Goal: Find specific page/section: Find specific page/section

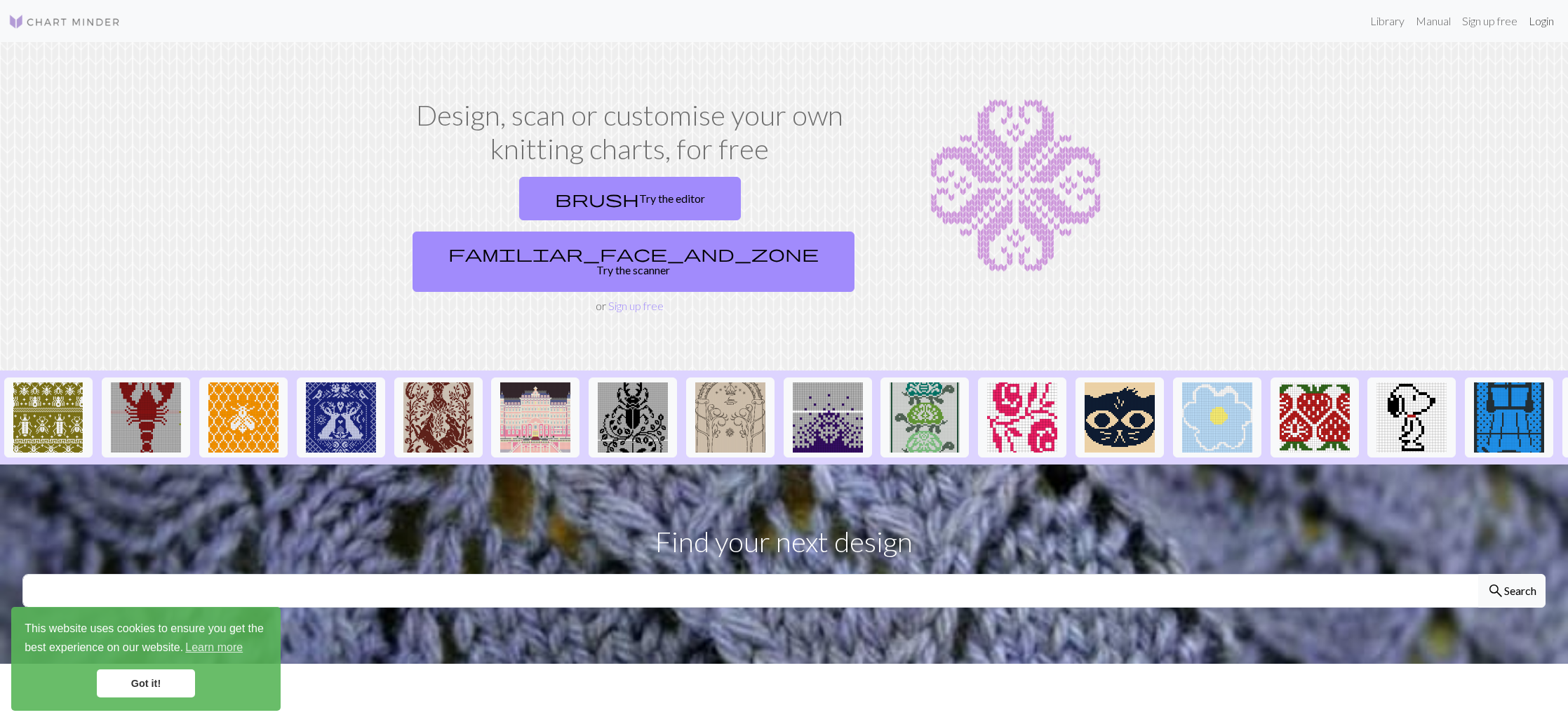
click at [1535, 27] on link "Login" at bounding box center [1540, 21] width 36 height 28
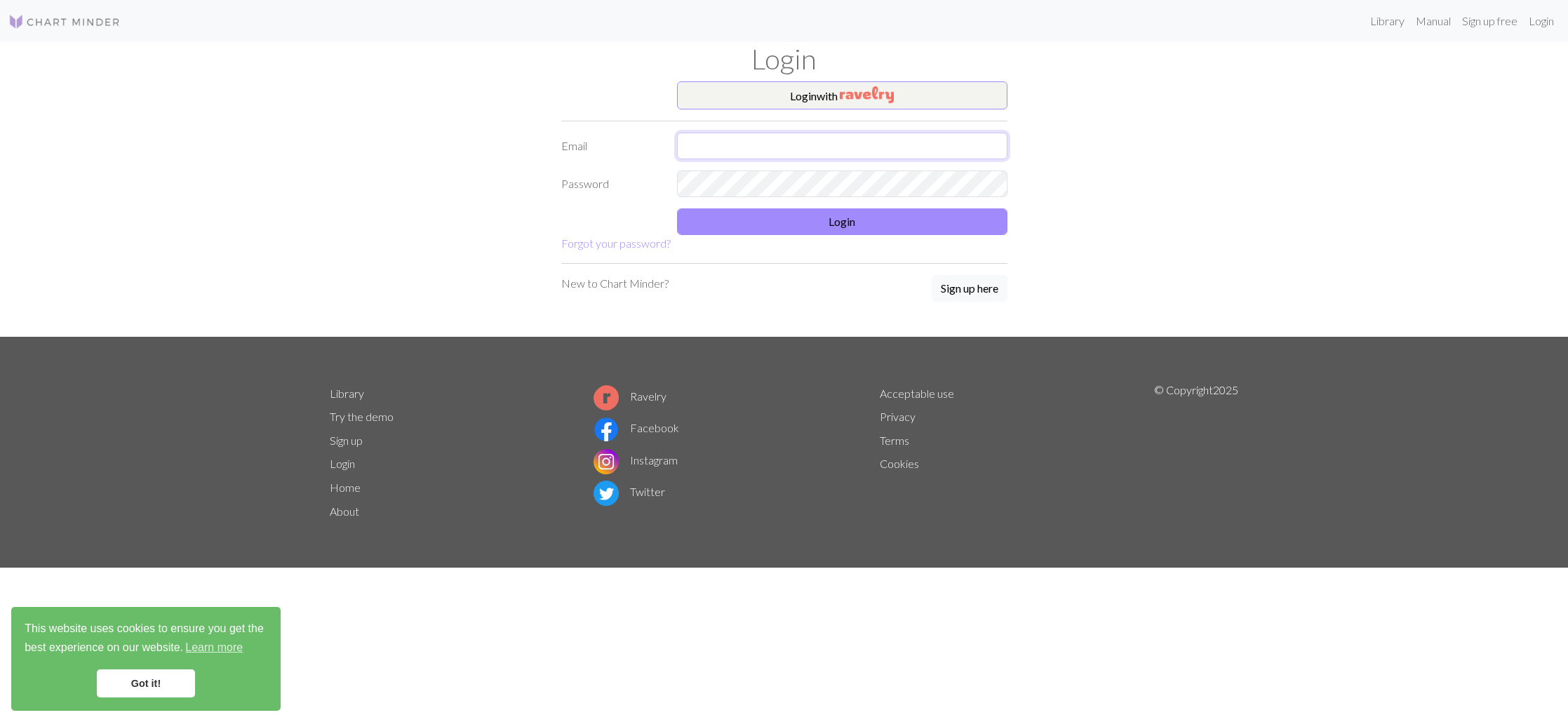
click at [903, 139] on input "text" at bounding box center [842, 145] width 330 height 27
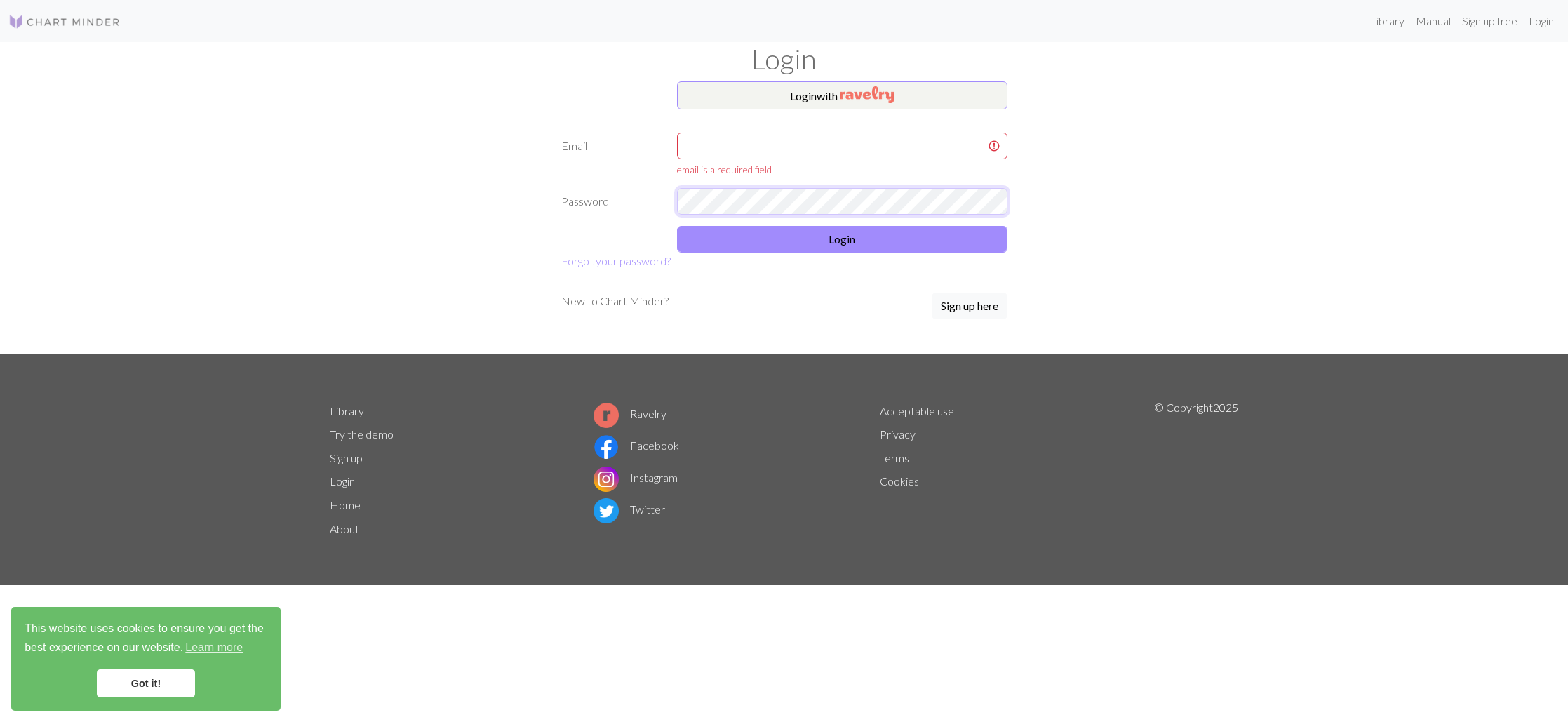
click at [888, 185] on form "Login with Email email is a required field Password Login Forgot your password?" at bounding box center [784, 175] width 446 height 188
click at [912, 103] on button "Login with" at bounding box center [842, 95] width 330 height 28
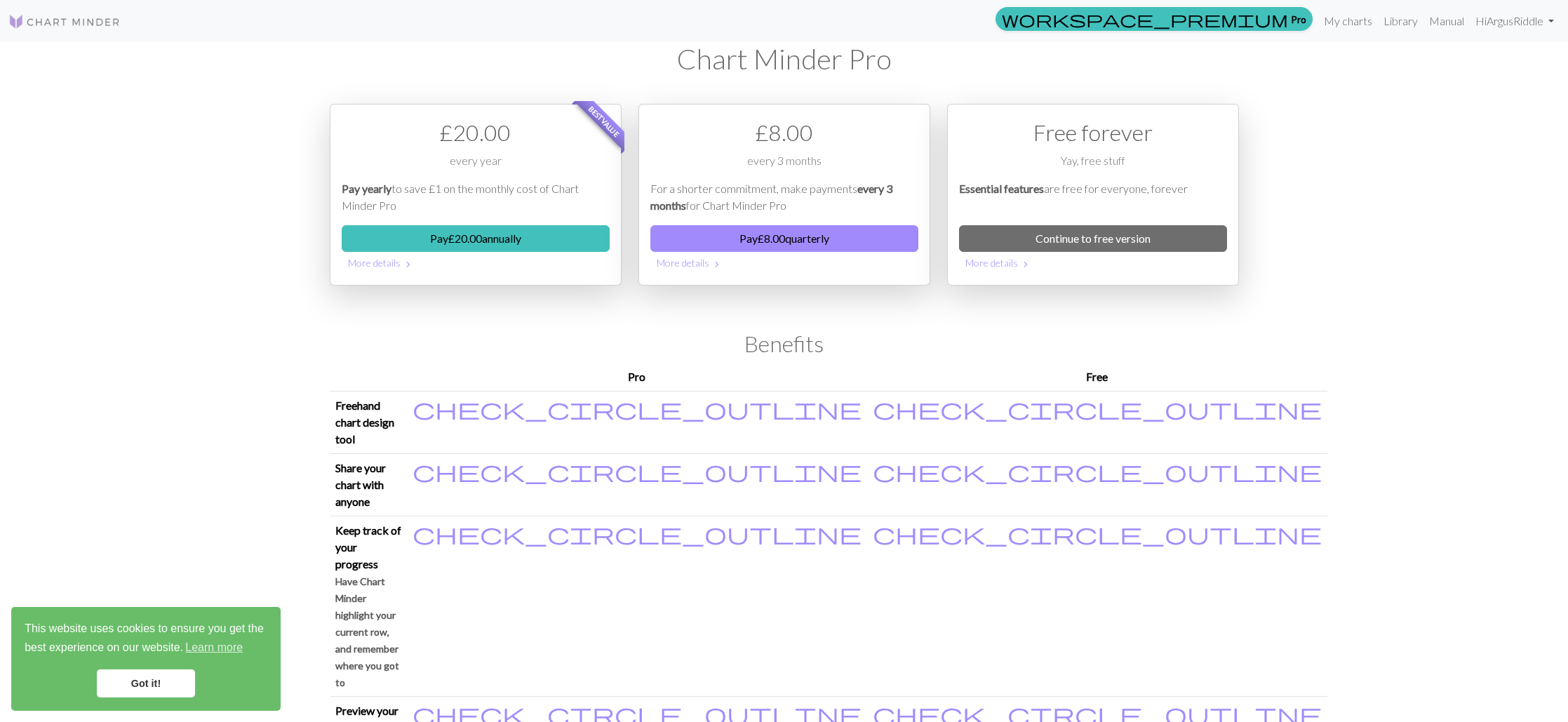
click at [108, 23] on img at bounding box center [65, 22] width 112 height 17
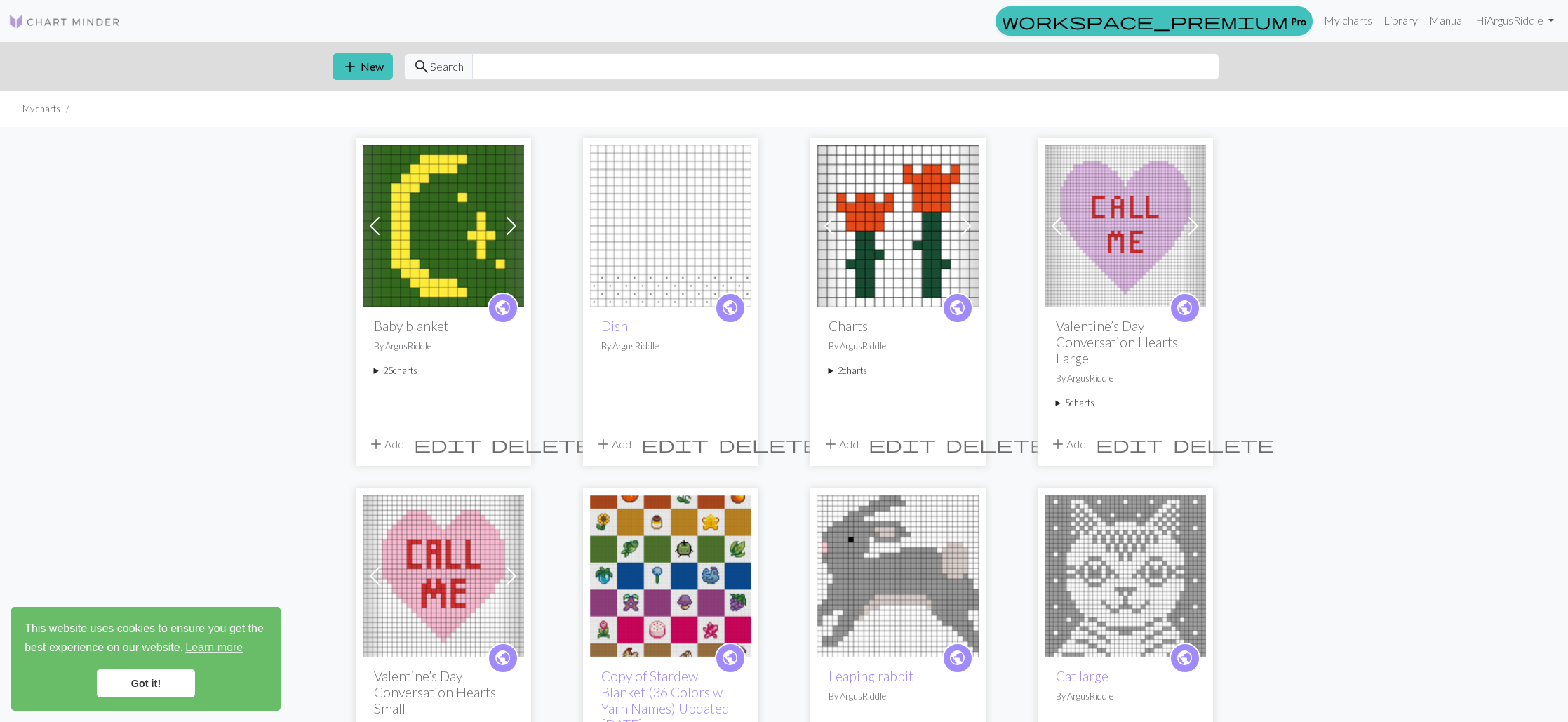
click at [159, 693] on link "Got it!" at bounding box center [146, 684] width 98 height 28
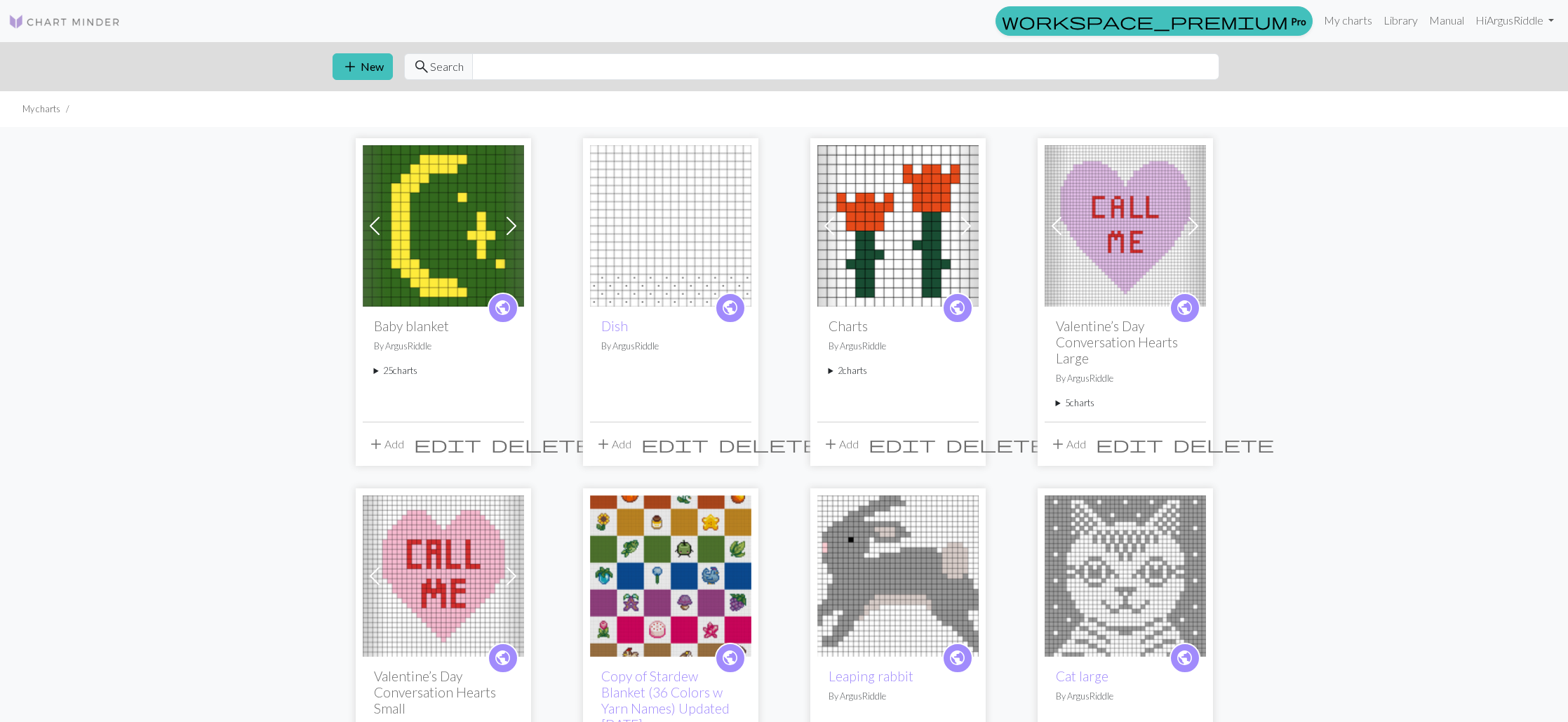
click at [393, 369] on summary "25 charts" at bounding box center [443, 370] width 139 height 13
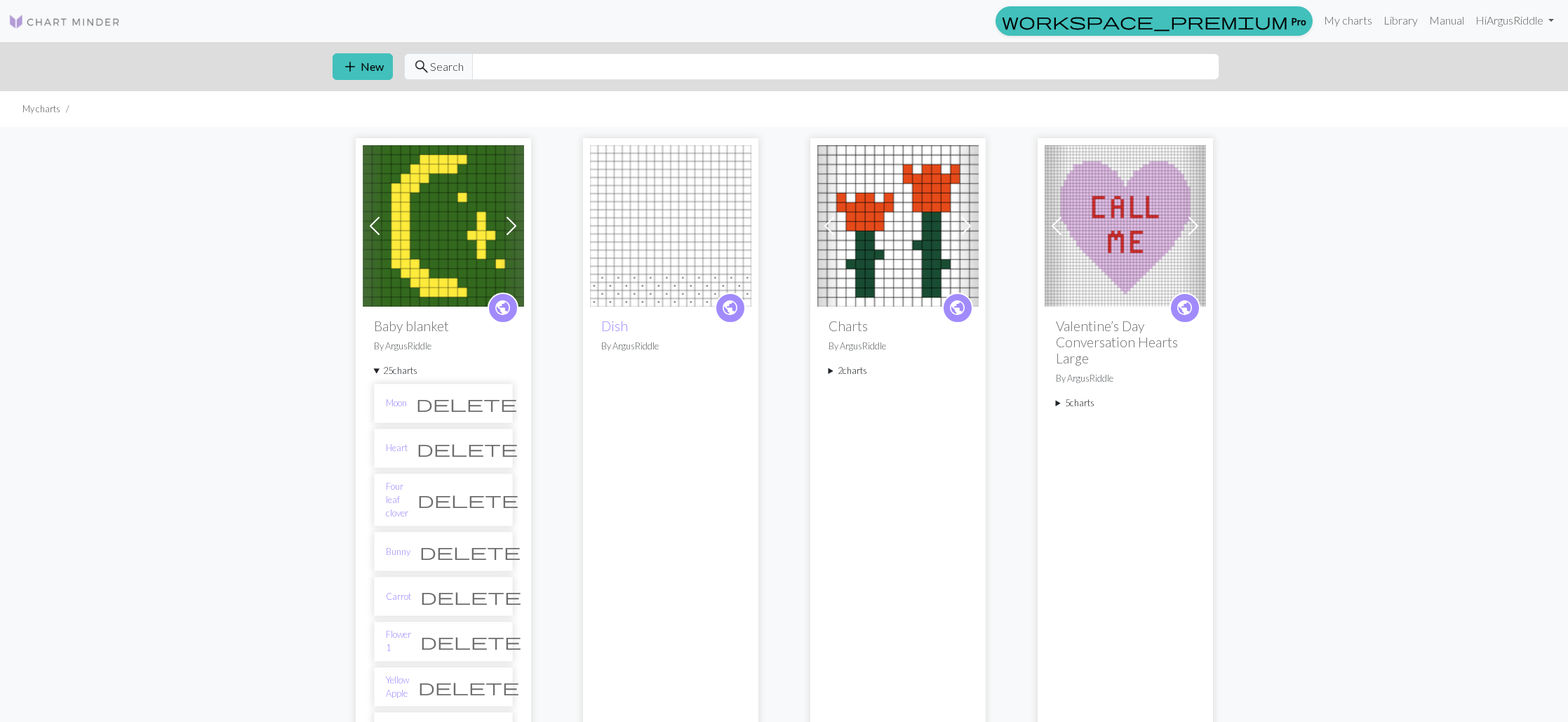
click at [499, 304] on span "public" at bounding box center [502, 308] width 18 height 22
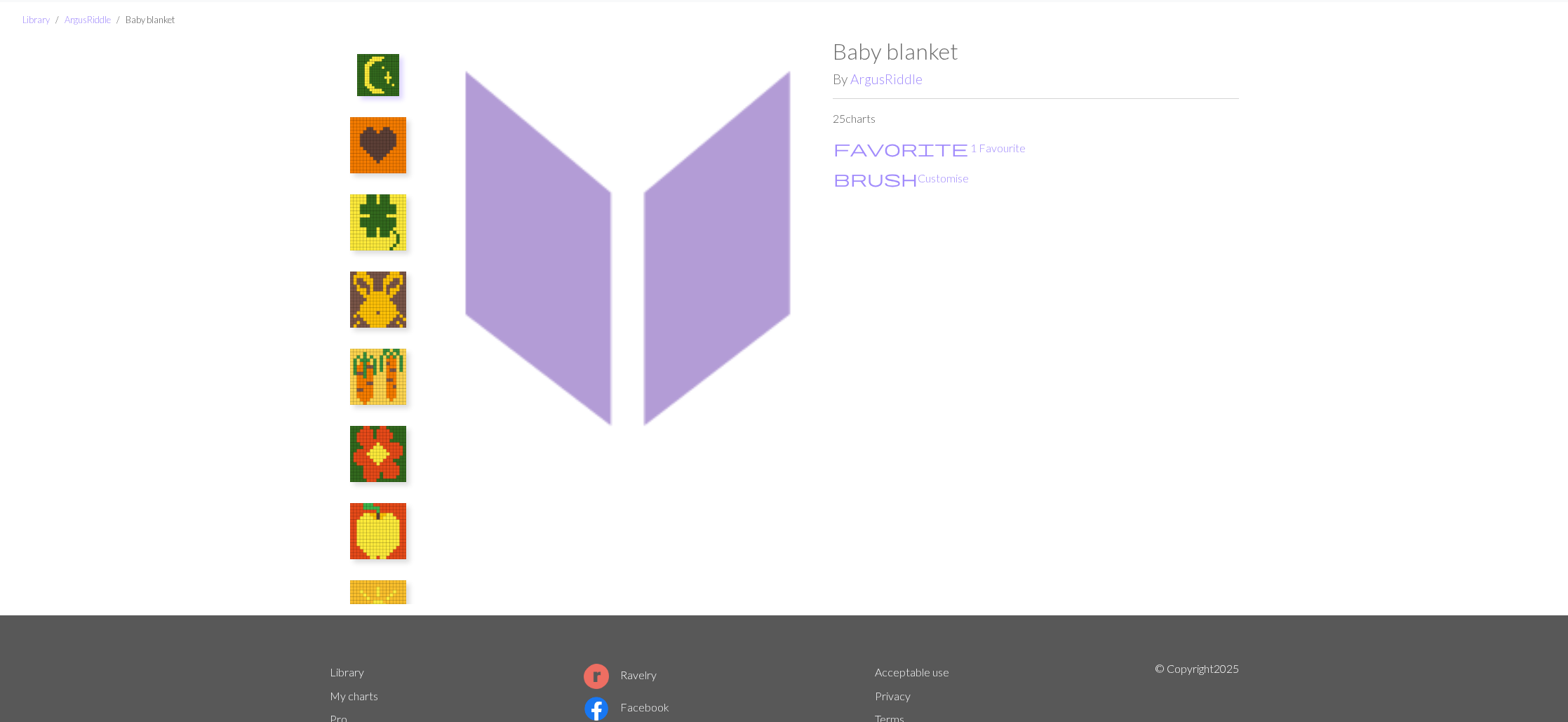
scroll to position [39, 0]
click at [367, 159] on img at bounding box center [378, 145] width 56 height 56
click at [389, 229] on img at bounding box center [378, 222] width 56 height 56
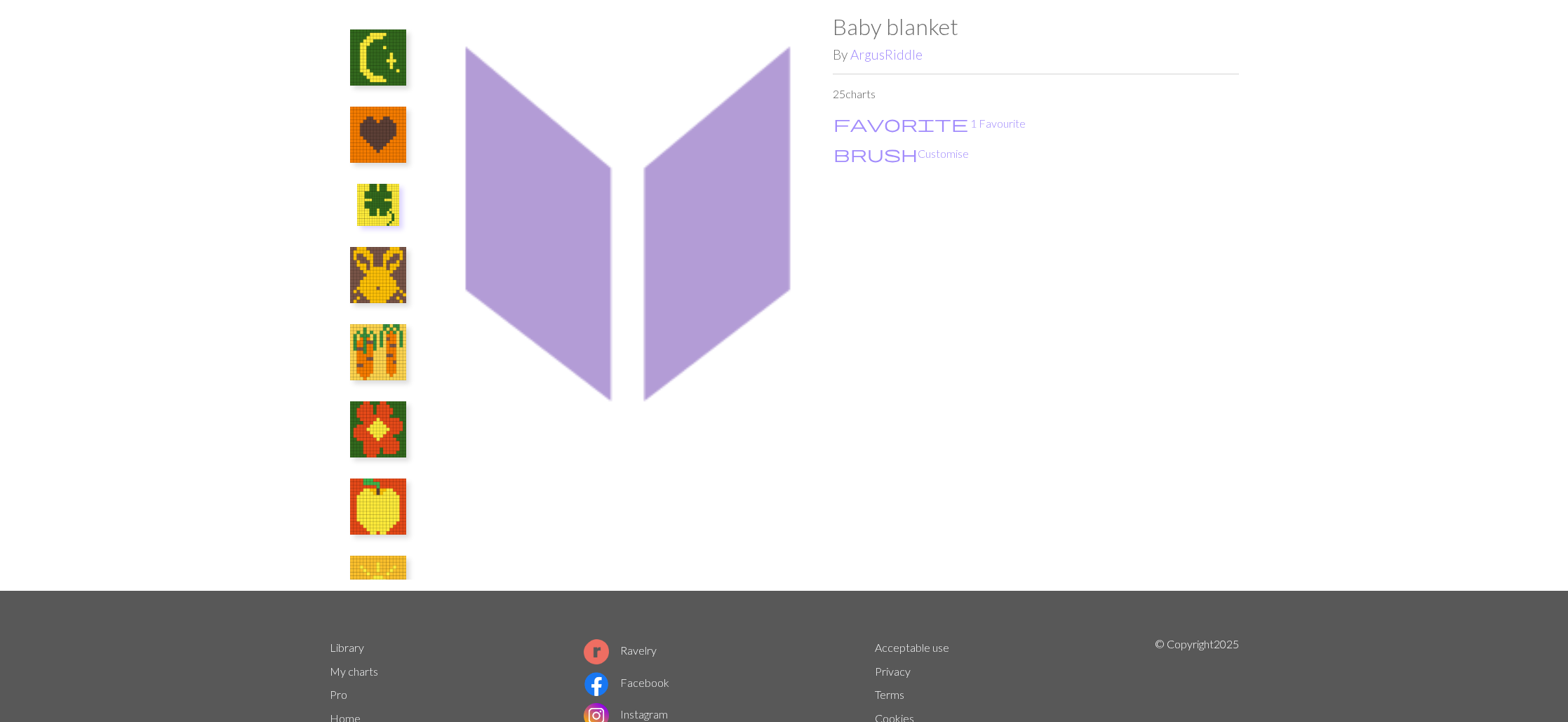
scroll to position [55, 0]
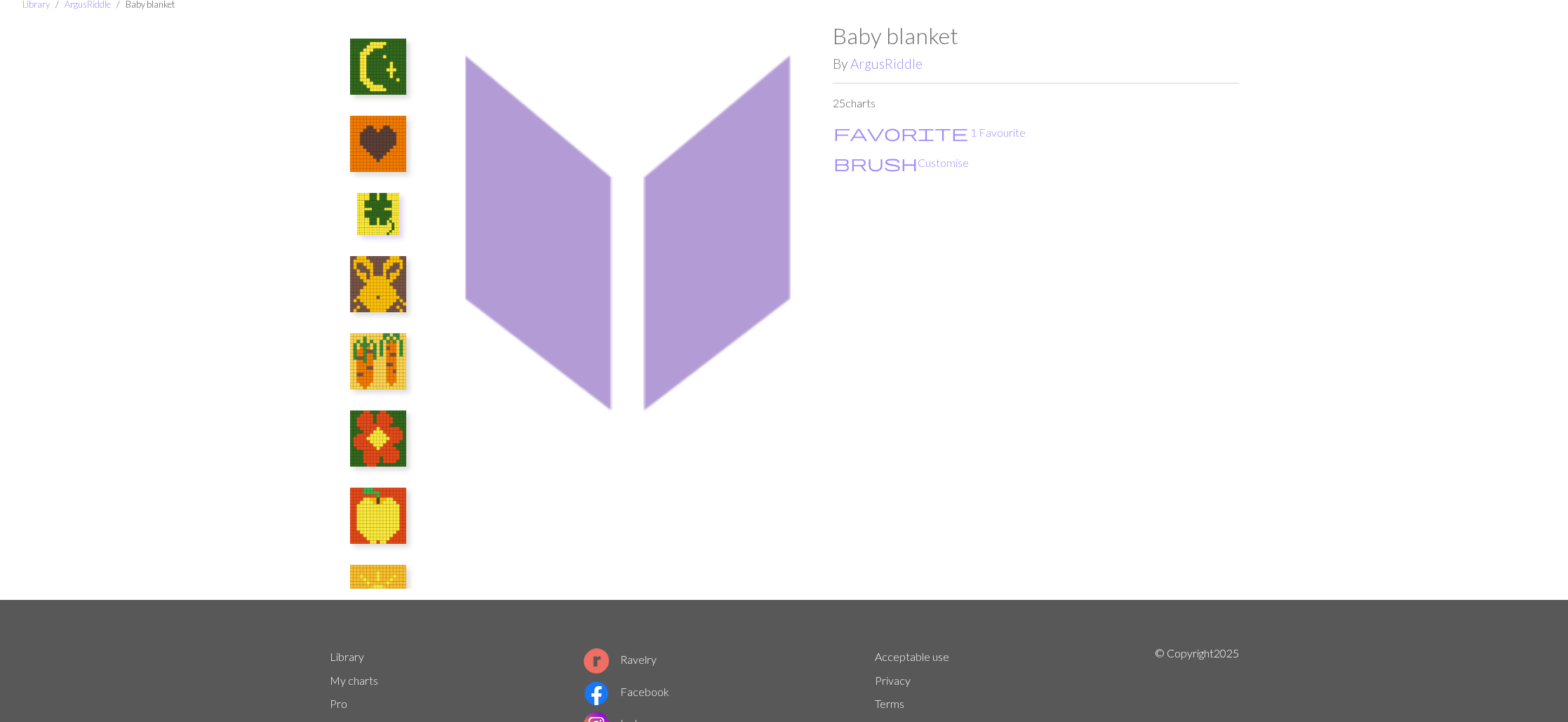
click at [389, 306] on img at bounding box center [378, 284] width 56 height 56
click at [459, 300] on img at bounding box center [629, 312] width 406 height 577
click at [716, 362] on img at bounding box center [629, 312] width 406 height 577
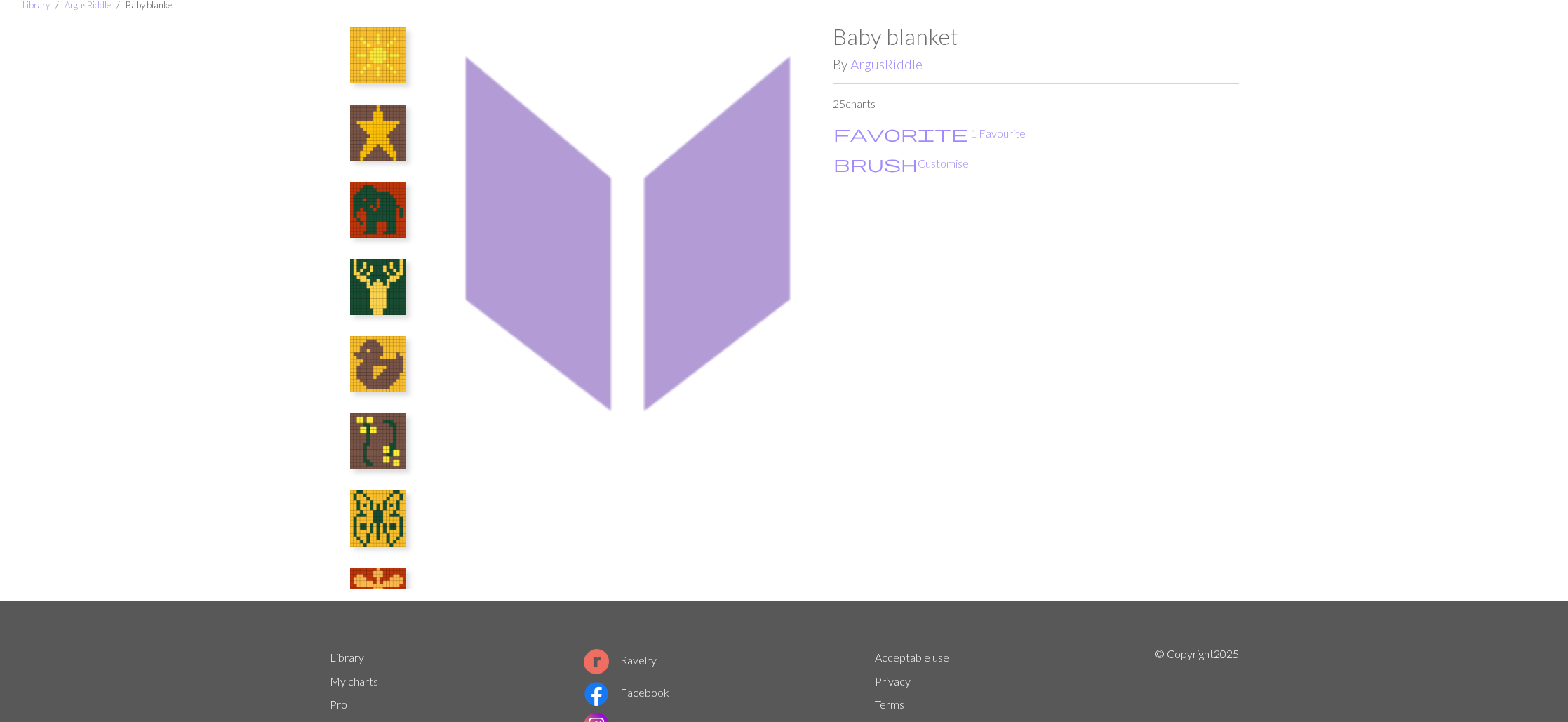
scroll to position [539, 0]
click at [446, 416] on img at bounding box center [629, 312] width 406 height 577
click at [849, 417] on div "Baby blanket By ArgusRiddle 25 charts favorite 1 Favourite brush Customise" at bounding box center [1036, 312] width 406 height 577
click at [872, 423] on div "Baby blanket By ArgusRiddle 25 charts favorite 1 Favourite brush Customise" at bounding box center [1036, 312] width 406 height 577
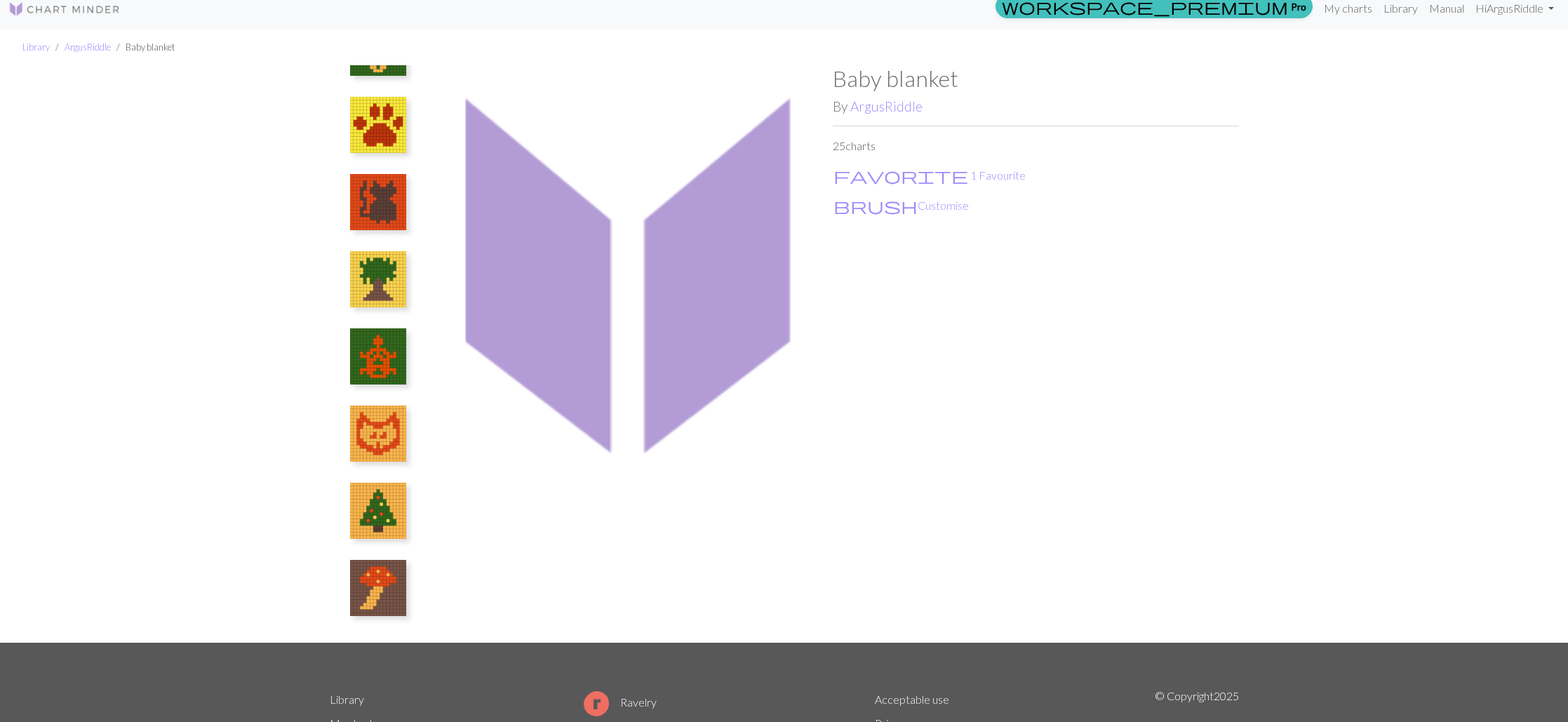
scroll to position [0, 0]
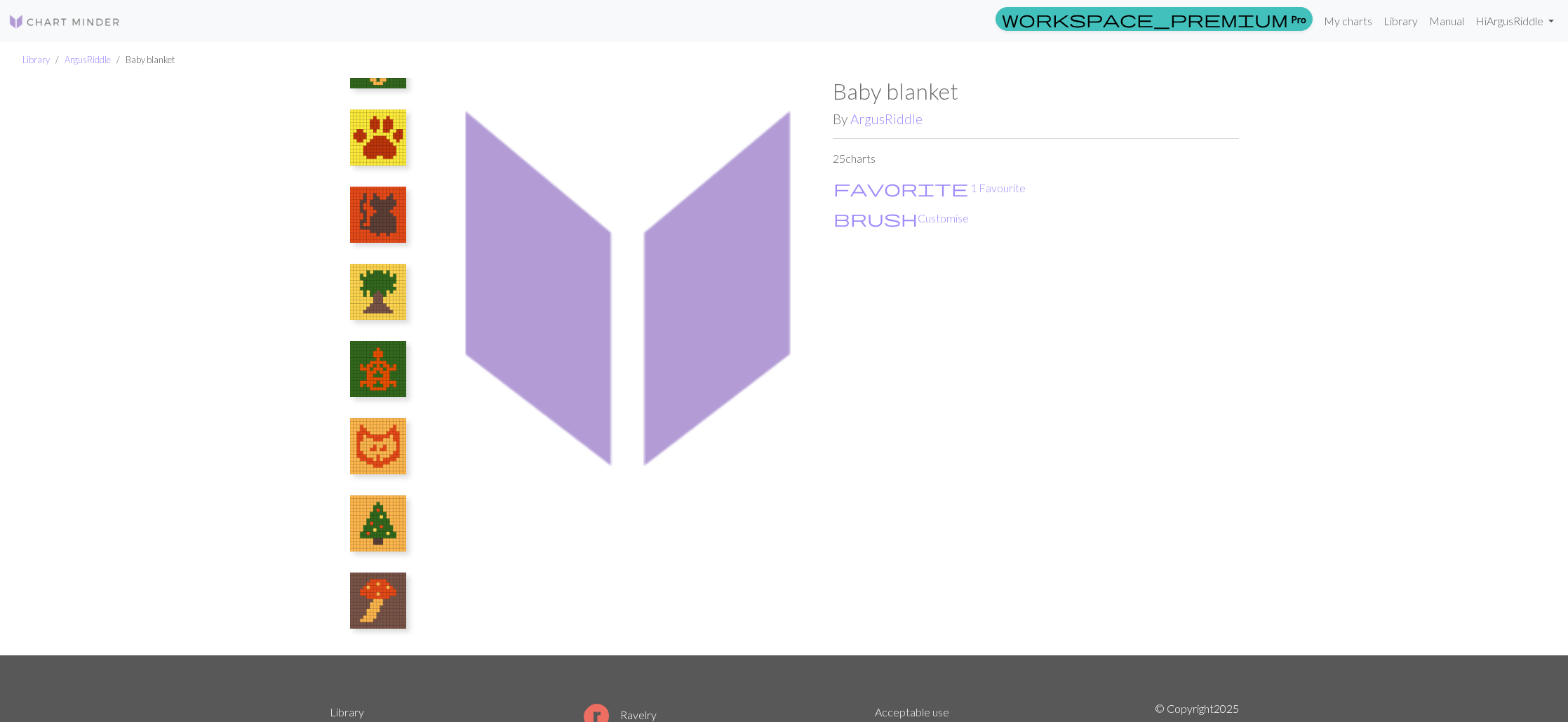
click at [355, 219] on img at bounding box center [378, 215] width 56 height 56
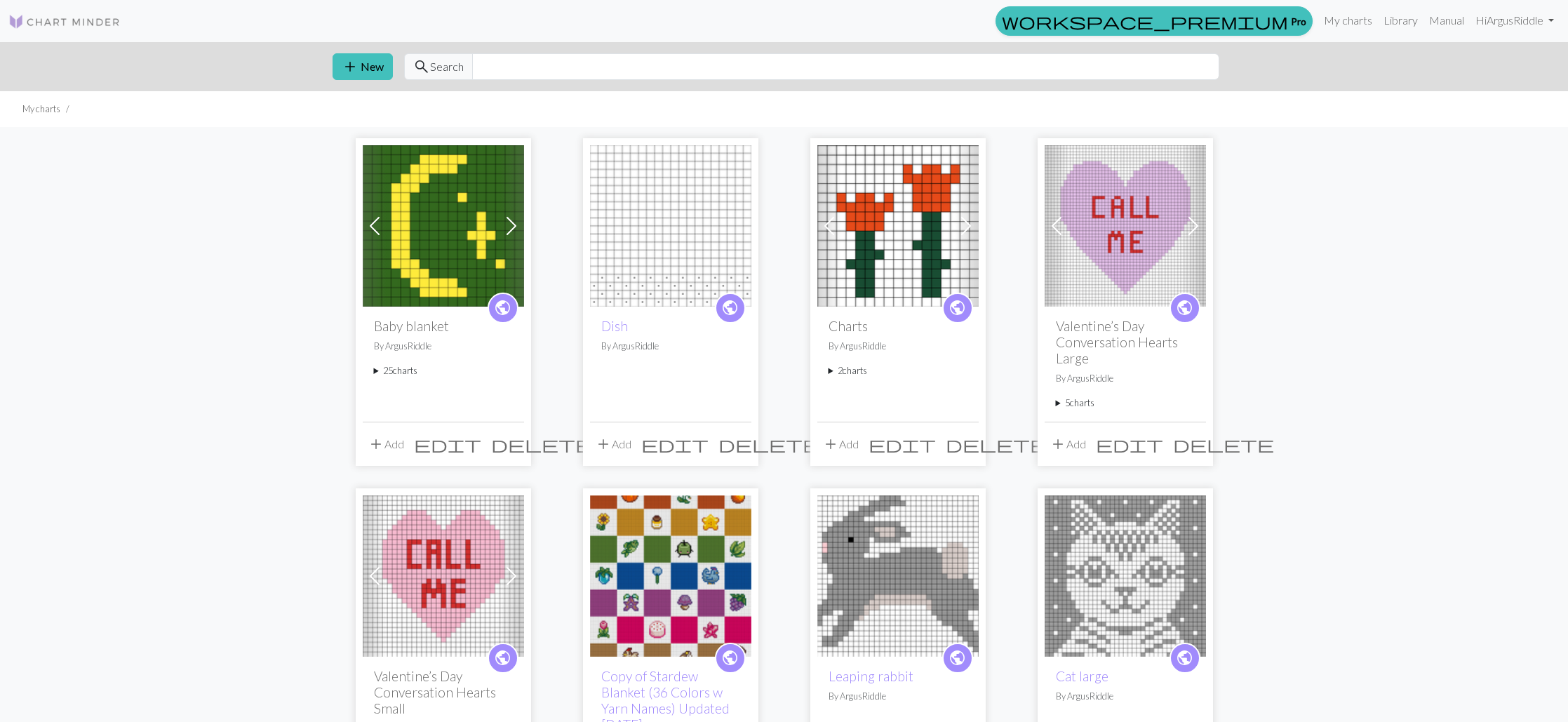
click at [396, 375] on summary "25 charts" at bounding box center [443, 370] width 139 height 13
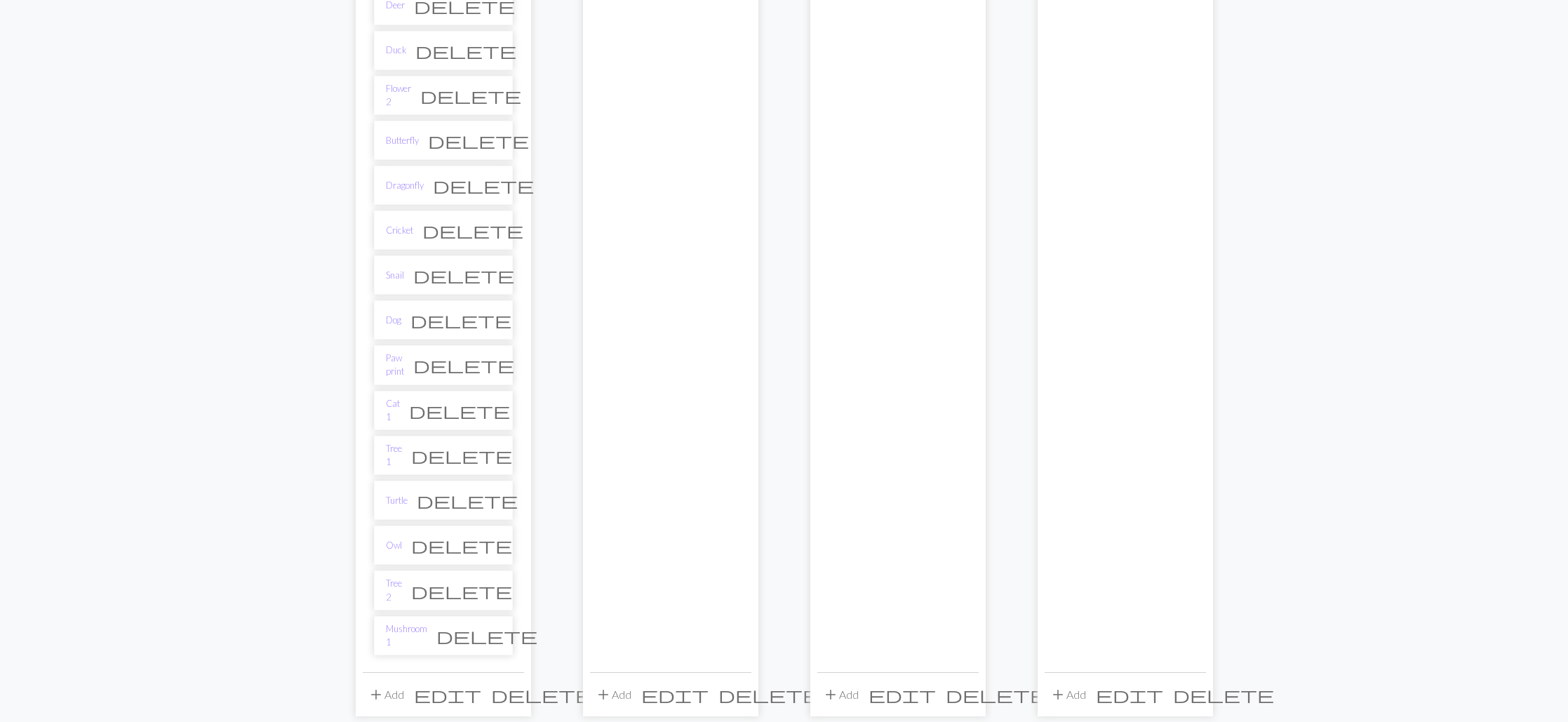
scroll to position [863, 0]
click at [392, 395] on link "Cat 1" at bounding box center [392, 408] width 14 height 27
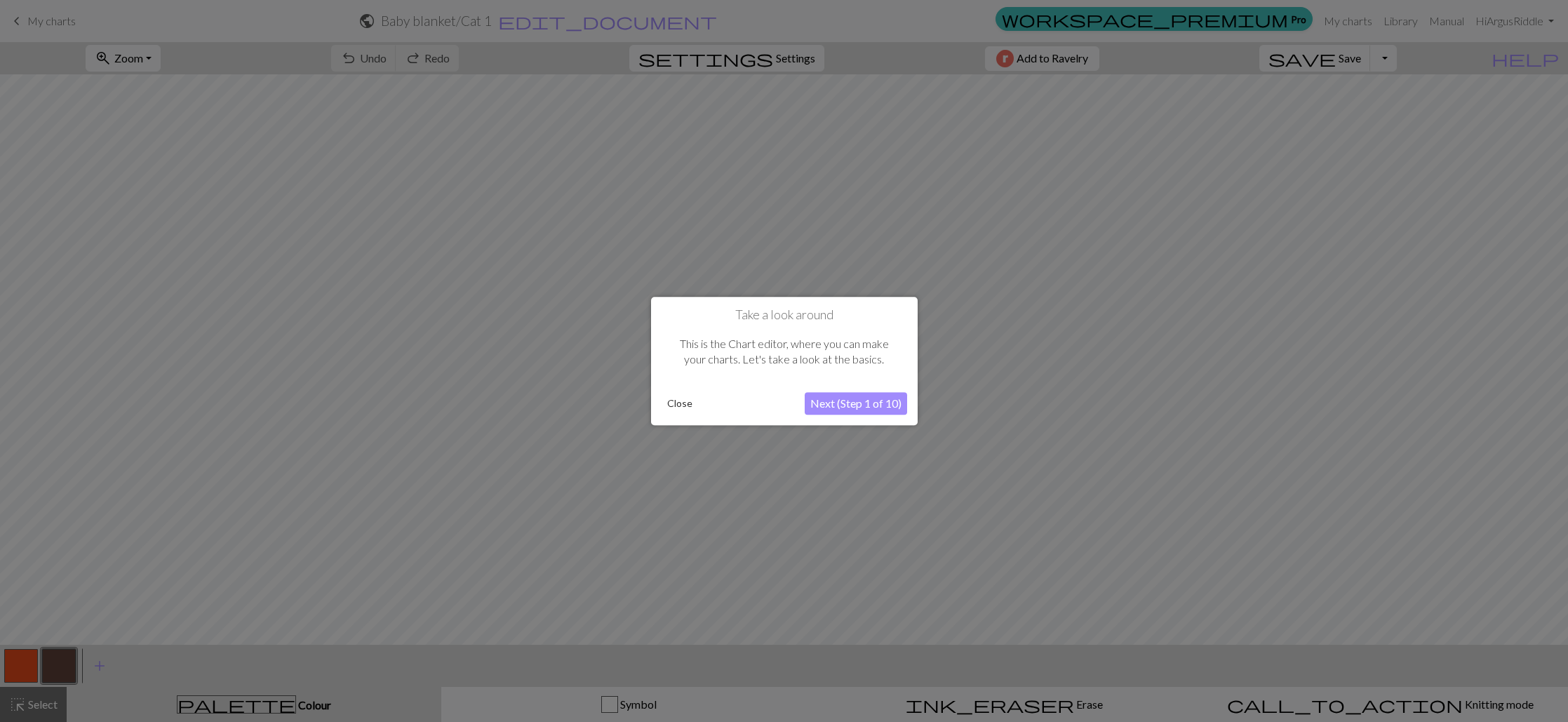
click at [822, 404] on button "Next (Step 1 of 10)" at bounding box center [856, 403] width 102 height 22
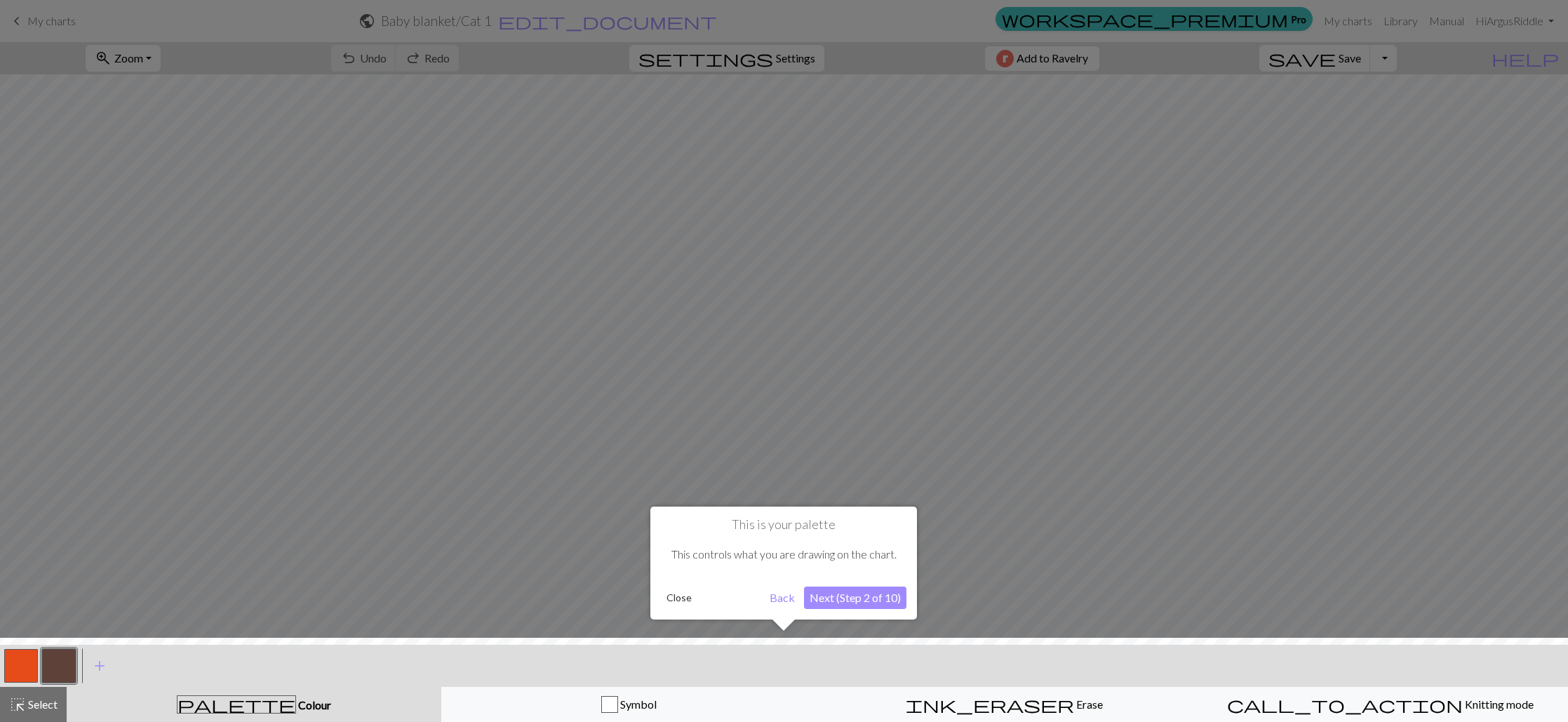
click at [882, 600] on button "Next (Step 2 of 10)" at bounding box center [855, 597] width 102 height 22
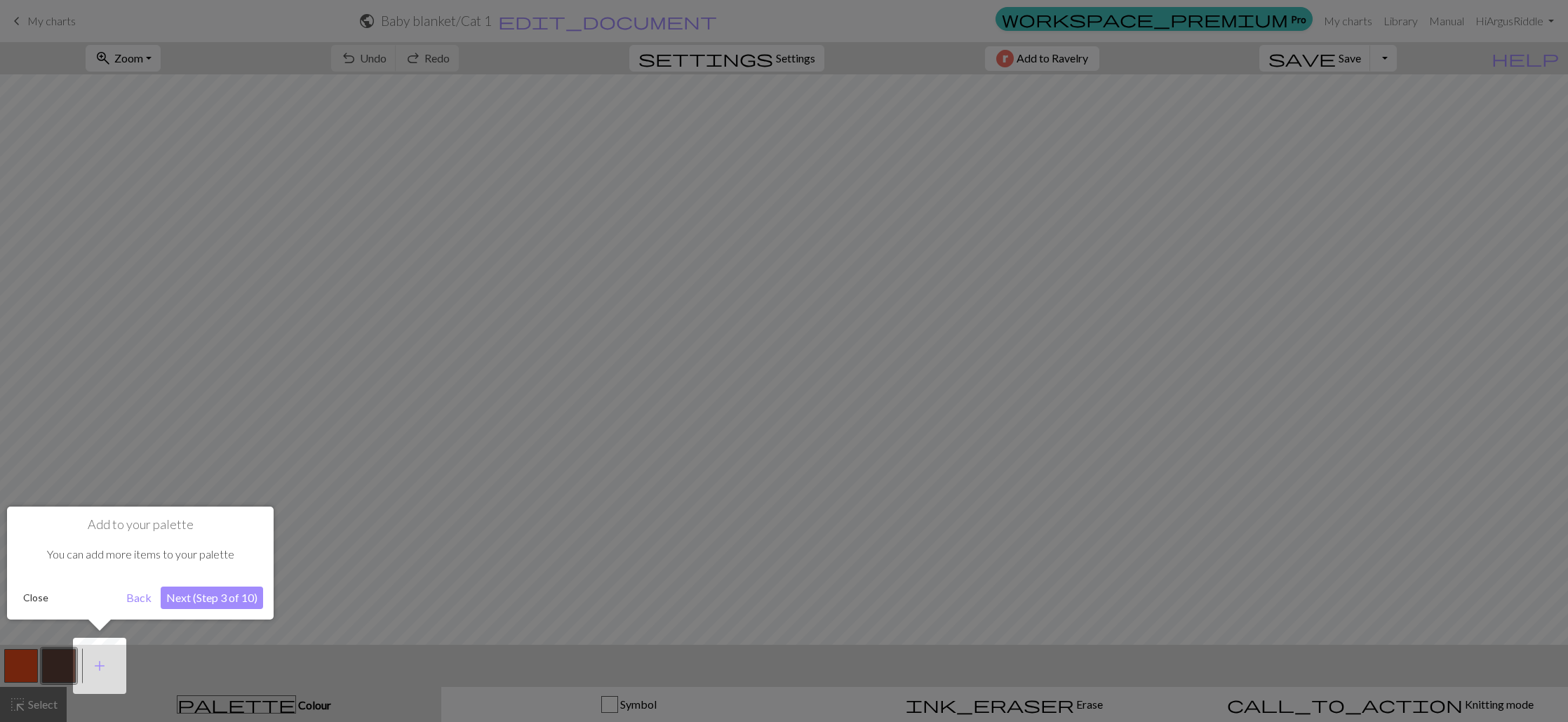
click at [35, 596] on button "Close" at bounding box center [35, 597] width 36 height 21
